Goal: Task Accomplishment & Management: Use online tool/utility

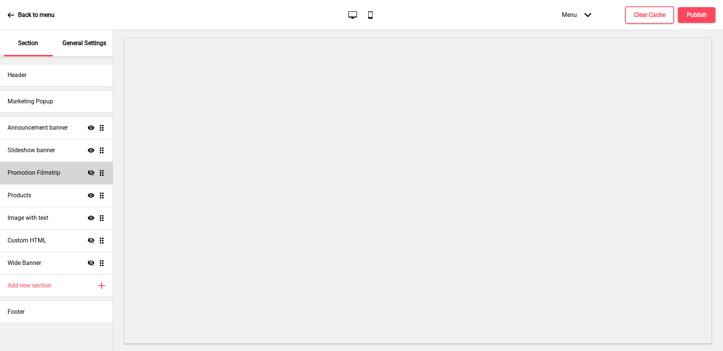
click at [67, 171] on div "Promotion Filmstrip Hide Drag" at bounding box center [56, 173] width 113 height 23
select select "center"
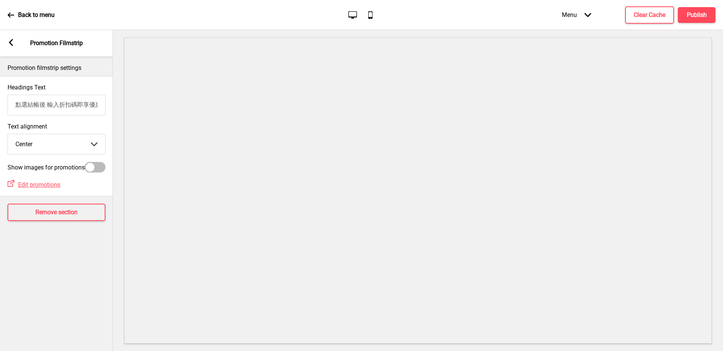
click at [9, 47] on div "Arrow left" at bounding box center [11, 43] width 7 height 8
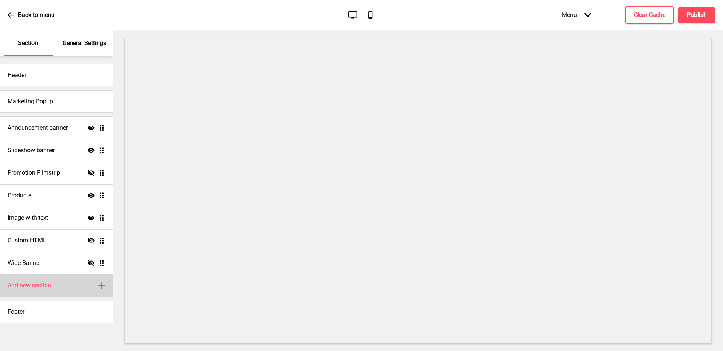
click at [61, 292] on div "Add new section Plus" at bounding box center [56, 286] width 113 height 23
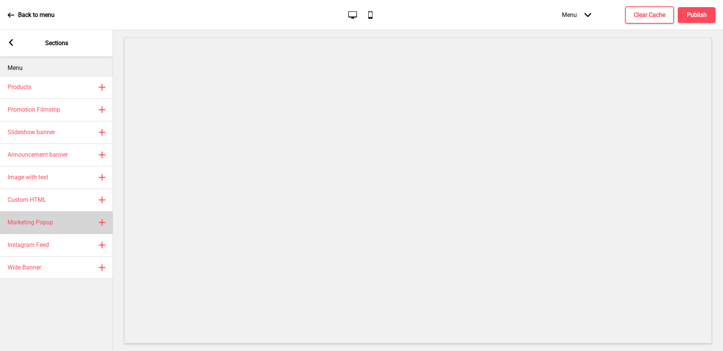
click at [64, 223] on div "Marketing Popup Plus" at bounding box center [56, 222] width 113 height 23
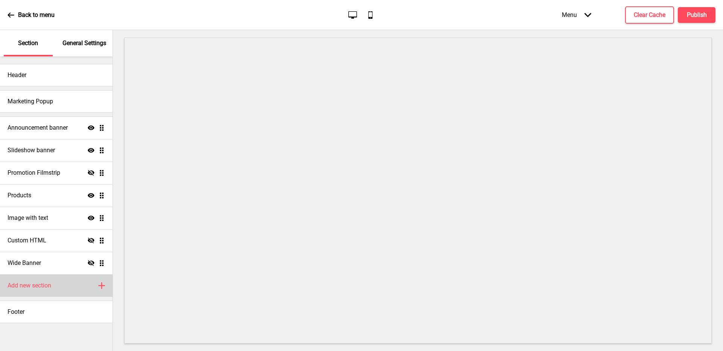
click at [85, 286] on div "Add new section Plus" at bounding box center [56, 286] width 113 height 23
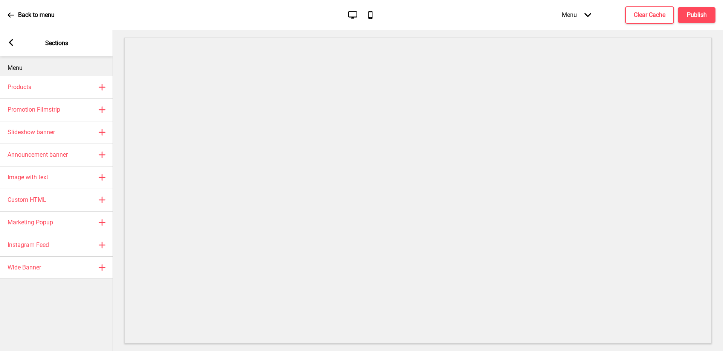
click at [16, 40] on div "Arrow left Sections" at bounding box center [56, 43] width 113 height 26
click at [16, 41] on div "Arrow left Sections" at bounding box center [56, 43] width 113 height 26
click at [12, 43] on rect at bounding box center [11, 42] width 7 height 7
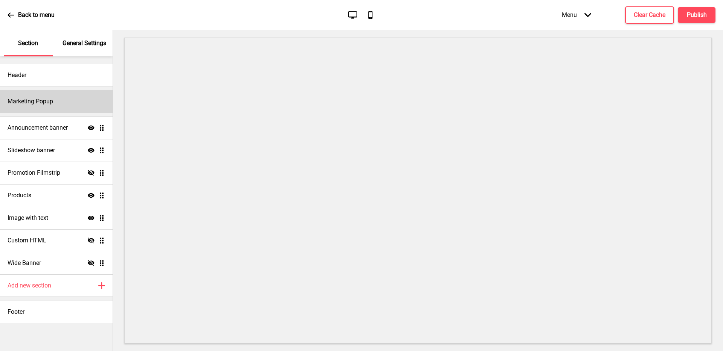
click at [65, 103] on div "Marketing Popup" at bounding box center [56, 101] width 113 height 23
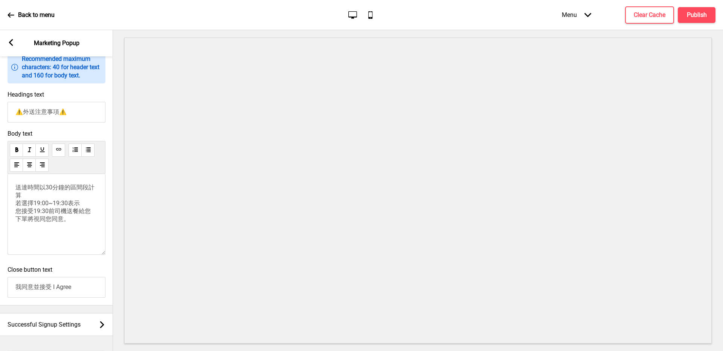
scroll to position [353, 0]
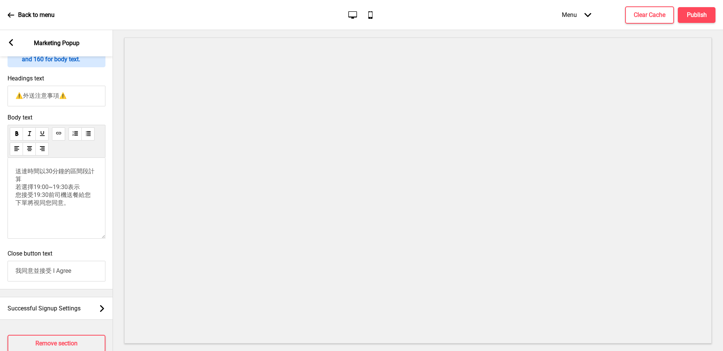
click at [55, 207] on span "送達時間以30分鐘的區間段計算 若選擇19:00~19:30表示 您接受19:30前司機送餐給您 下單將視同您同意。" at bounding box center [54, 187] width 79 height 39
click at [22, 197] on p "送達時間以30分鐘的區間段計算 若選擇19:00~19:30表示 您接受19:30前司機送餐給您 下單將視同您同意。" at bounding box center [56, 188] width 82 height 40
click at [10, 14] on icon at bounding box center [11, 15] width 7 height 7
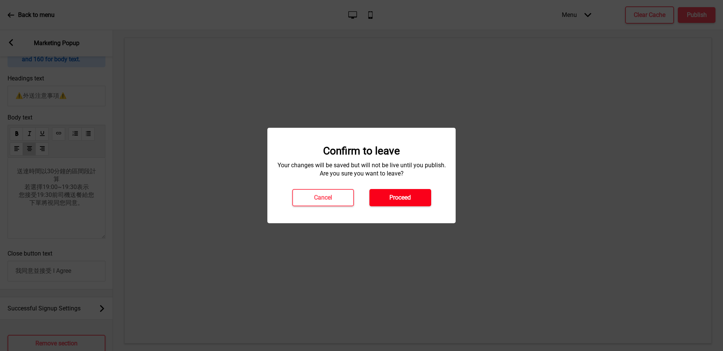
click at [421, 199] on button "Proceed" at bounding box center [400, 197] width 62 height 17
